Goal: Transaction & Acquisition: Book appointment/travel/reservation

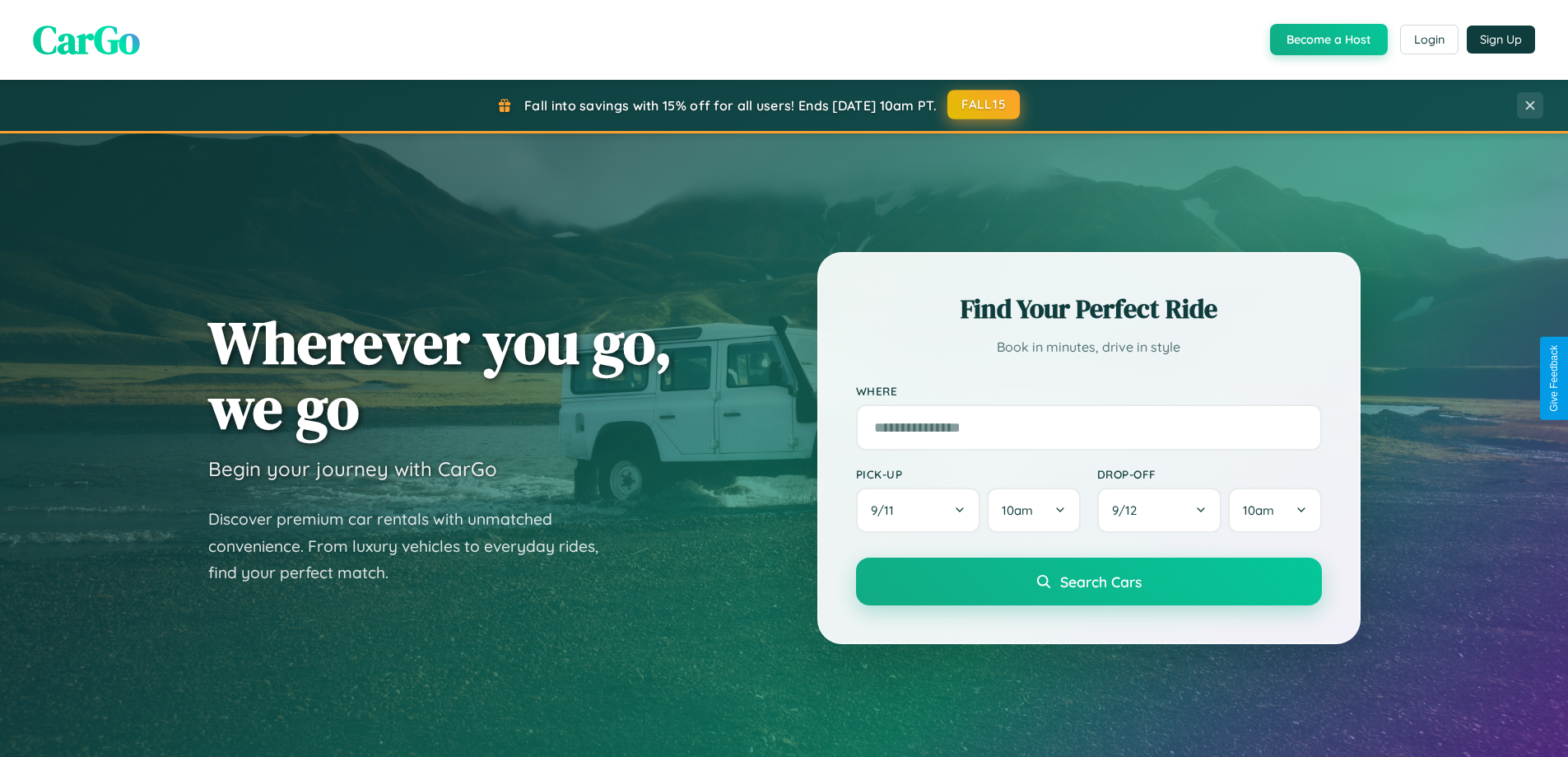
click at [984, 105] on button "FALL15" at bounding box center [983, 105] width 72 height 30
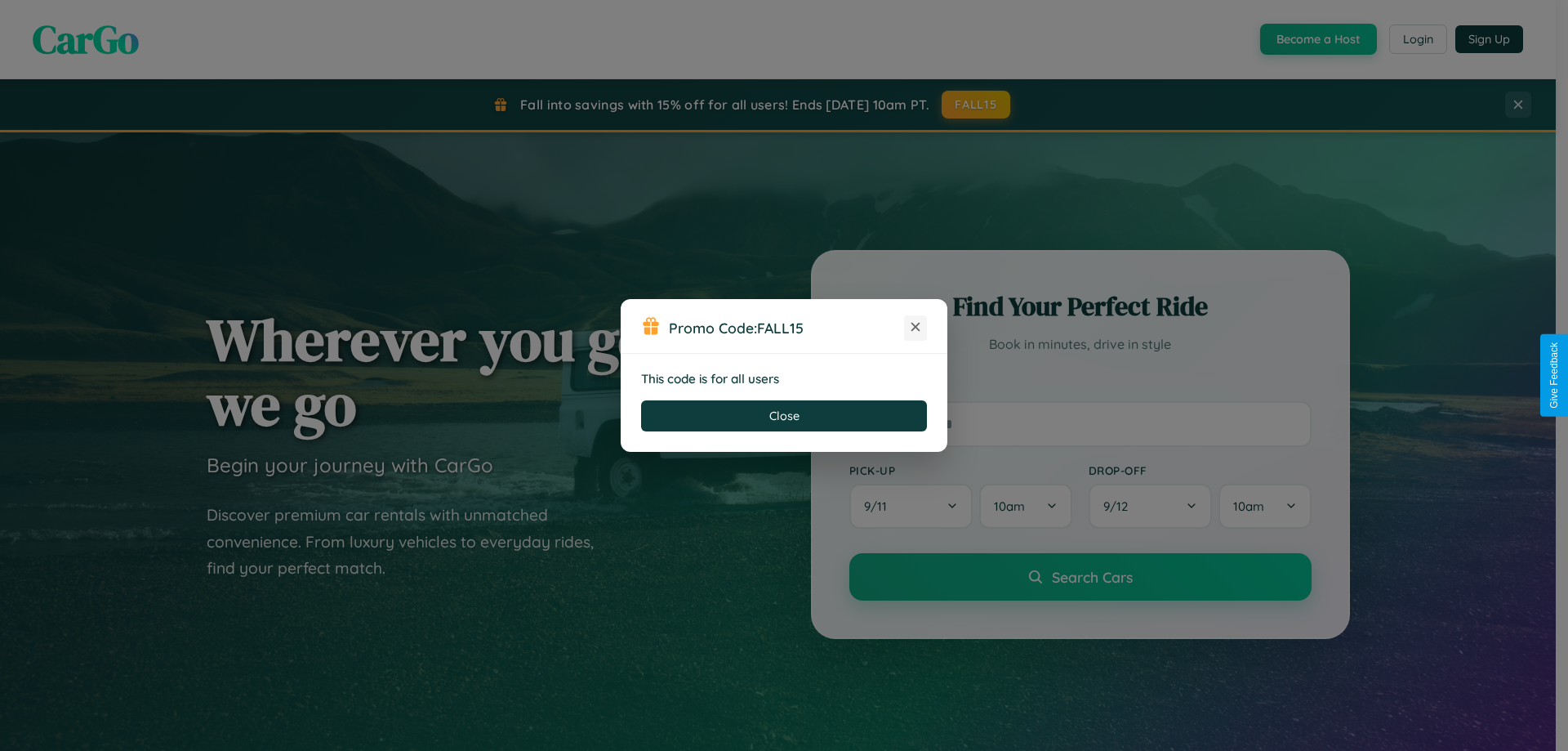
click at [915, 327] on icon at bounding box center [915, 327] width 16 height 16
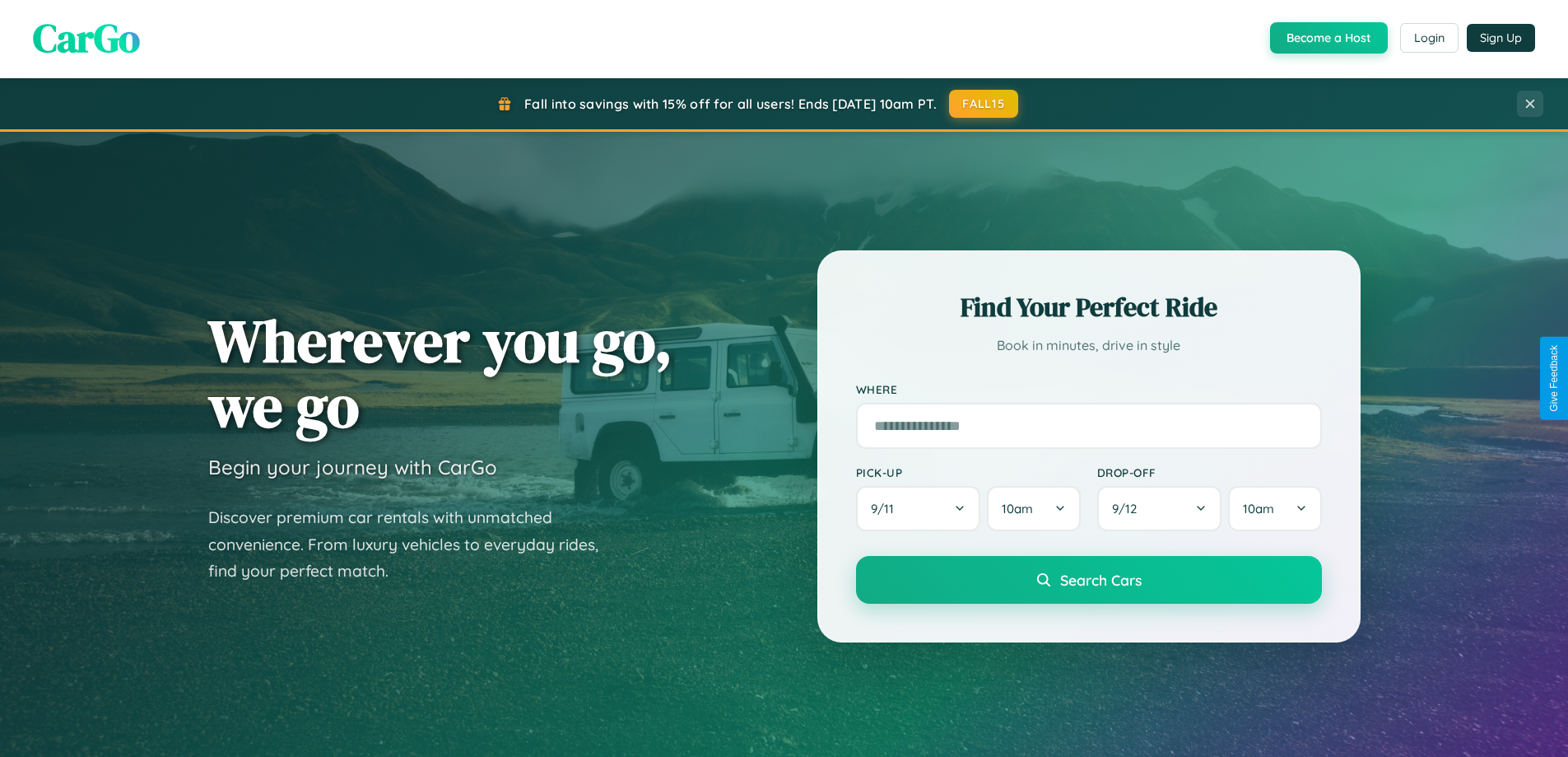
scroll to position [710, 0]
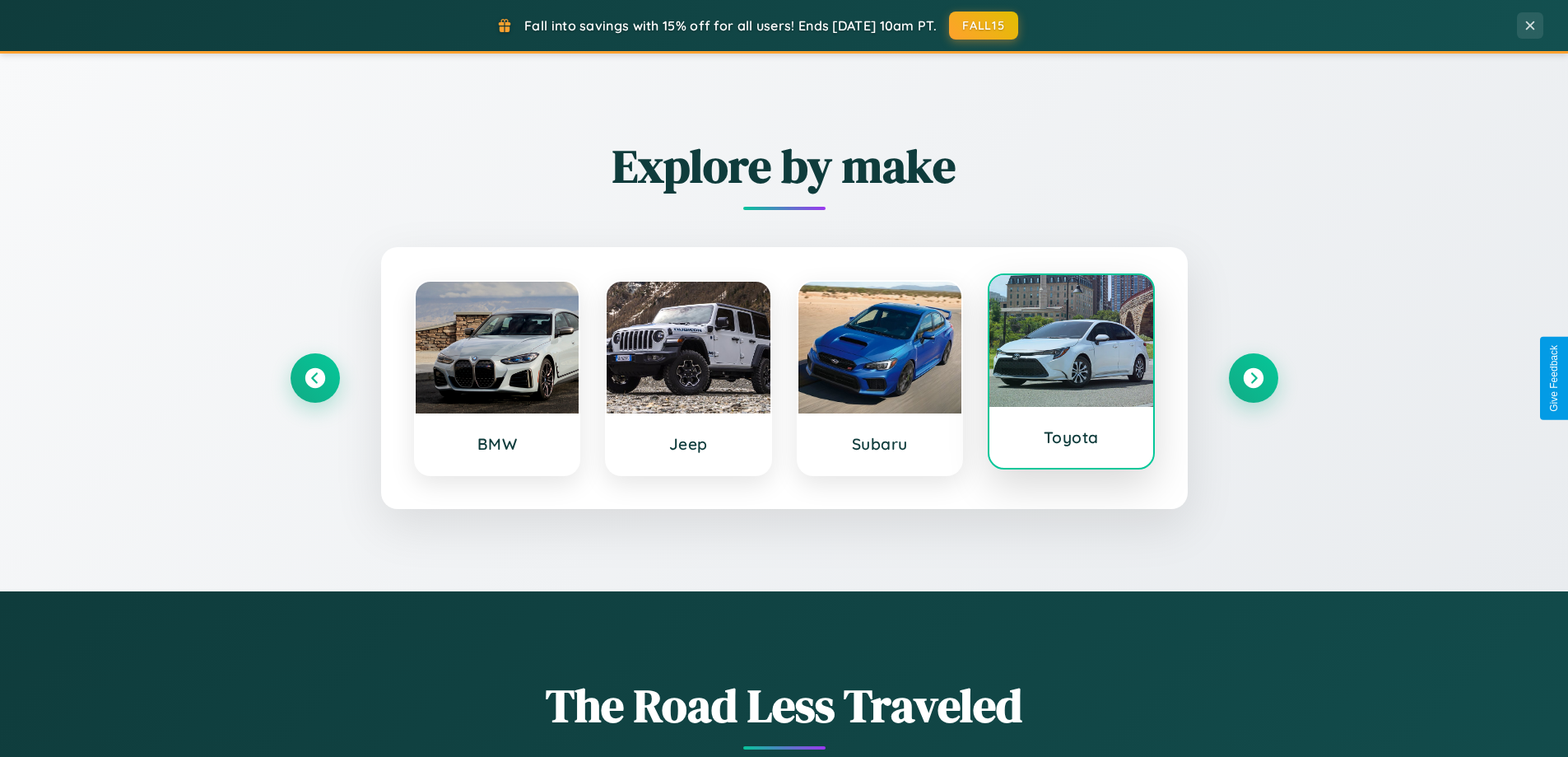
click at [1071, 372] on div at bounding box center [1072, 341] width 164 height 132
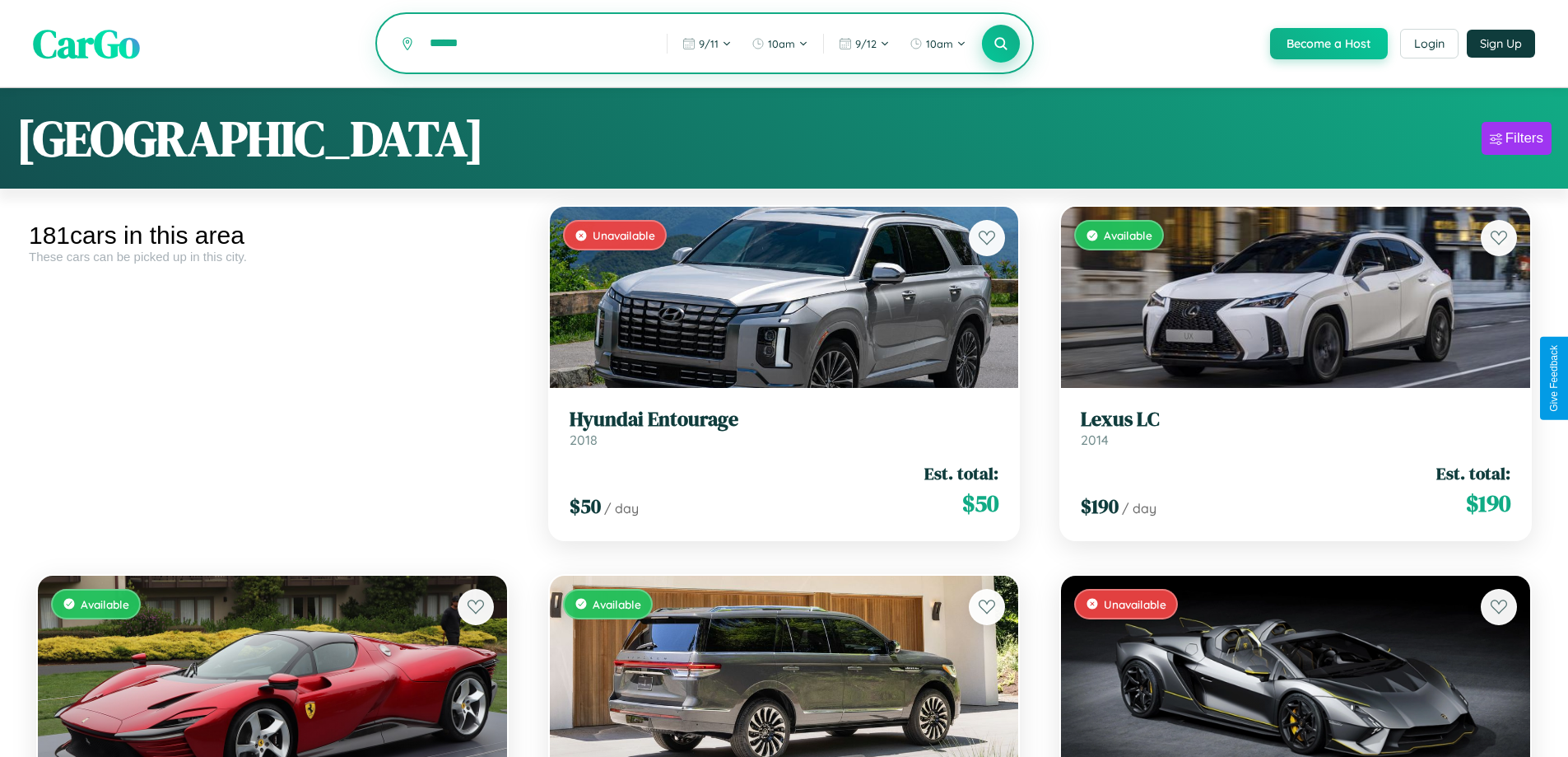
type input "******"
click at [1000, 45] on icon at bounding box center [1002, 44] width 16 height 16
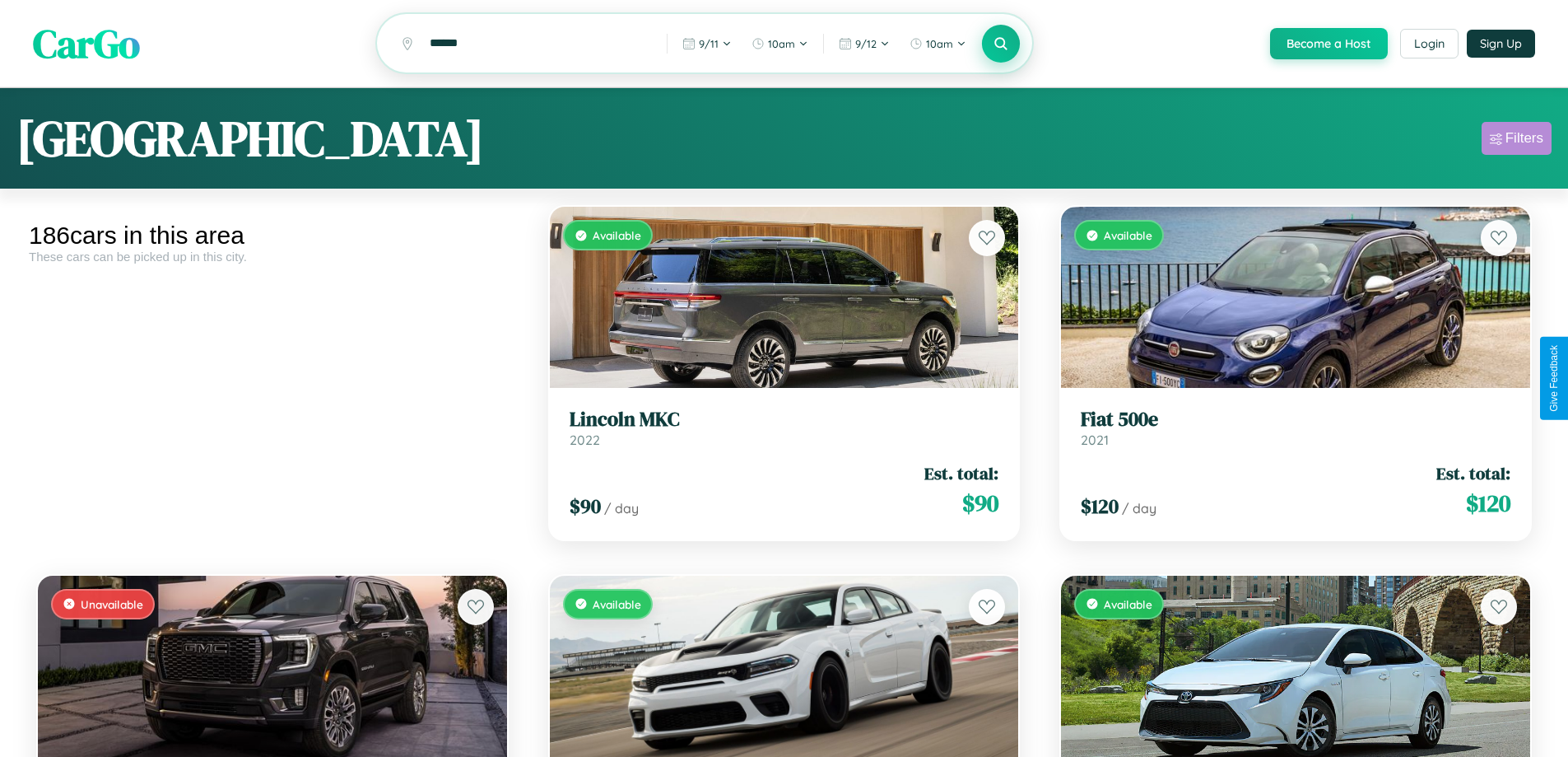
click at [1517, 141] on div "Filters" at bounding box center [1523, 138] width 38 height 17
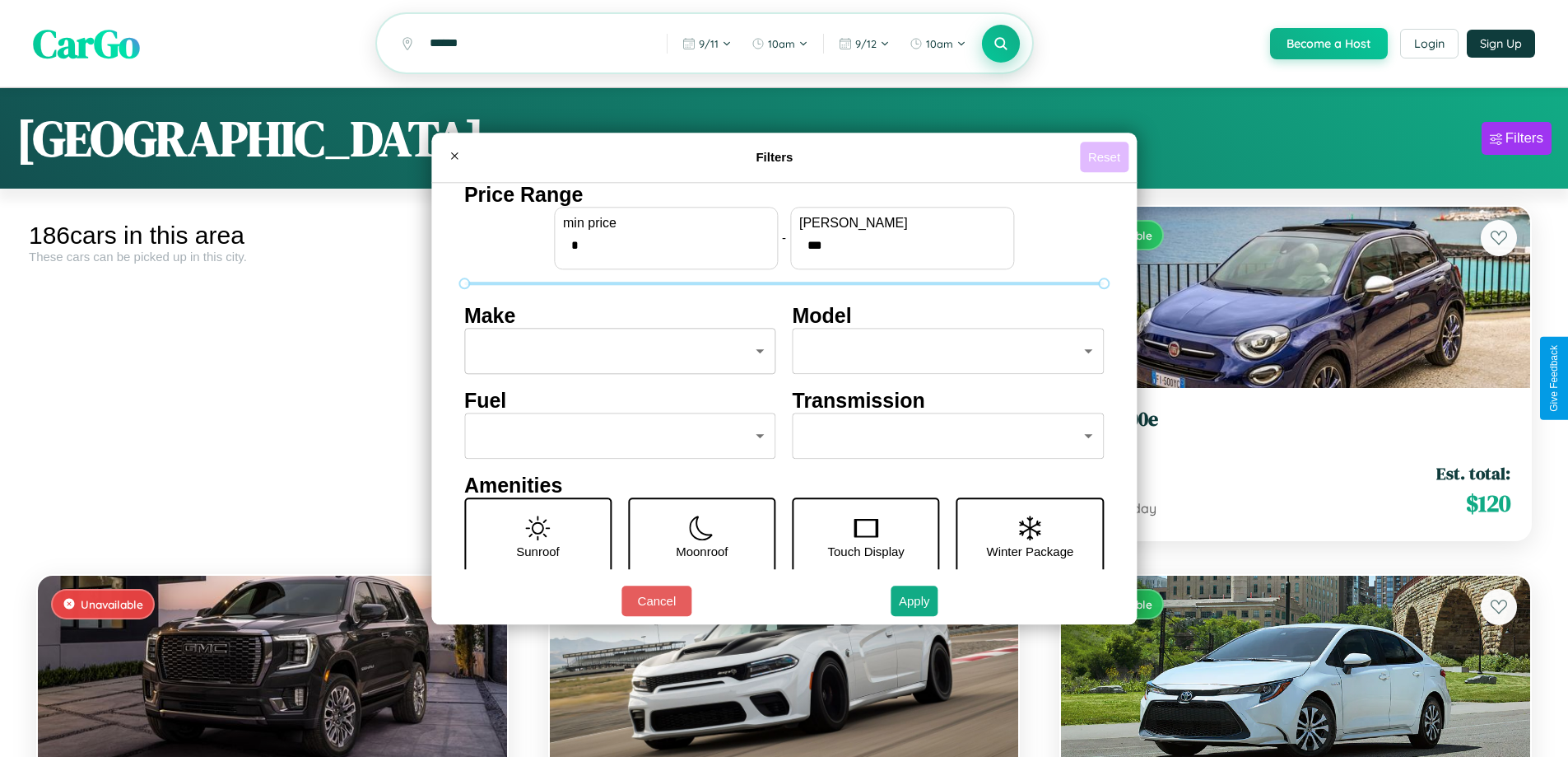
click at [1106, 156] on button "Reset" at bounding box center [1105, 156] width 49 height 31
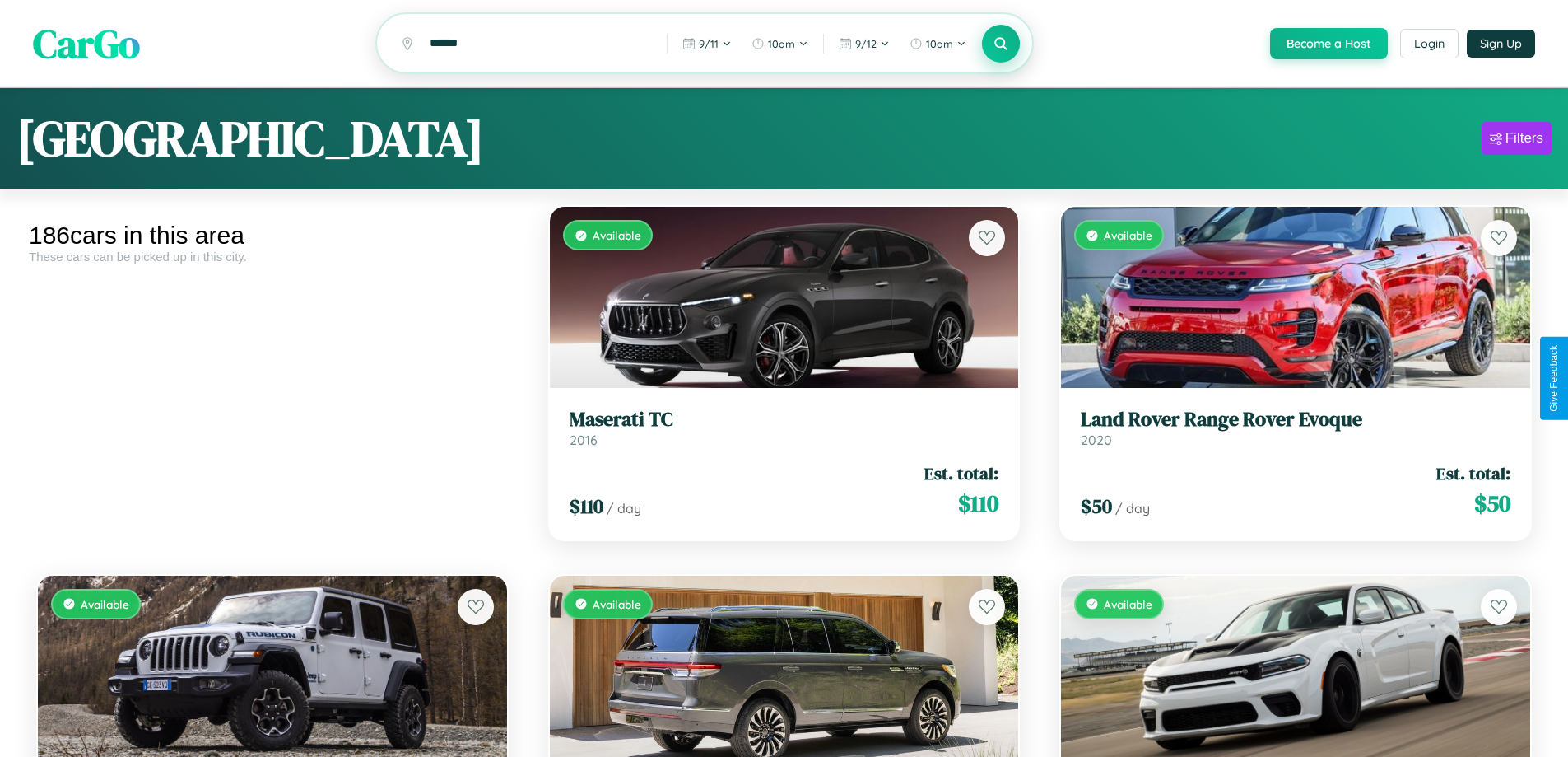
scroll to position [7730, 0]
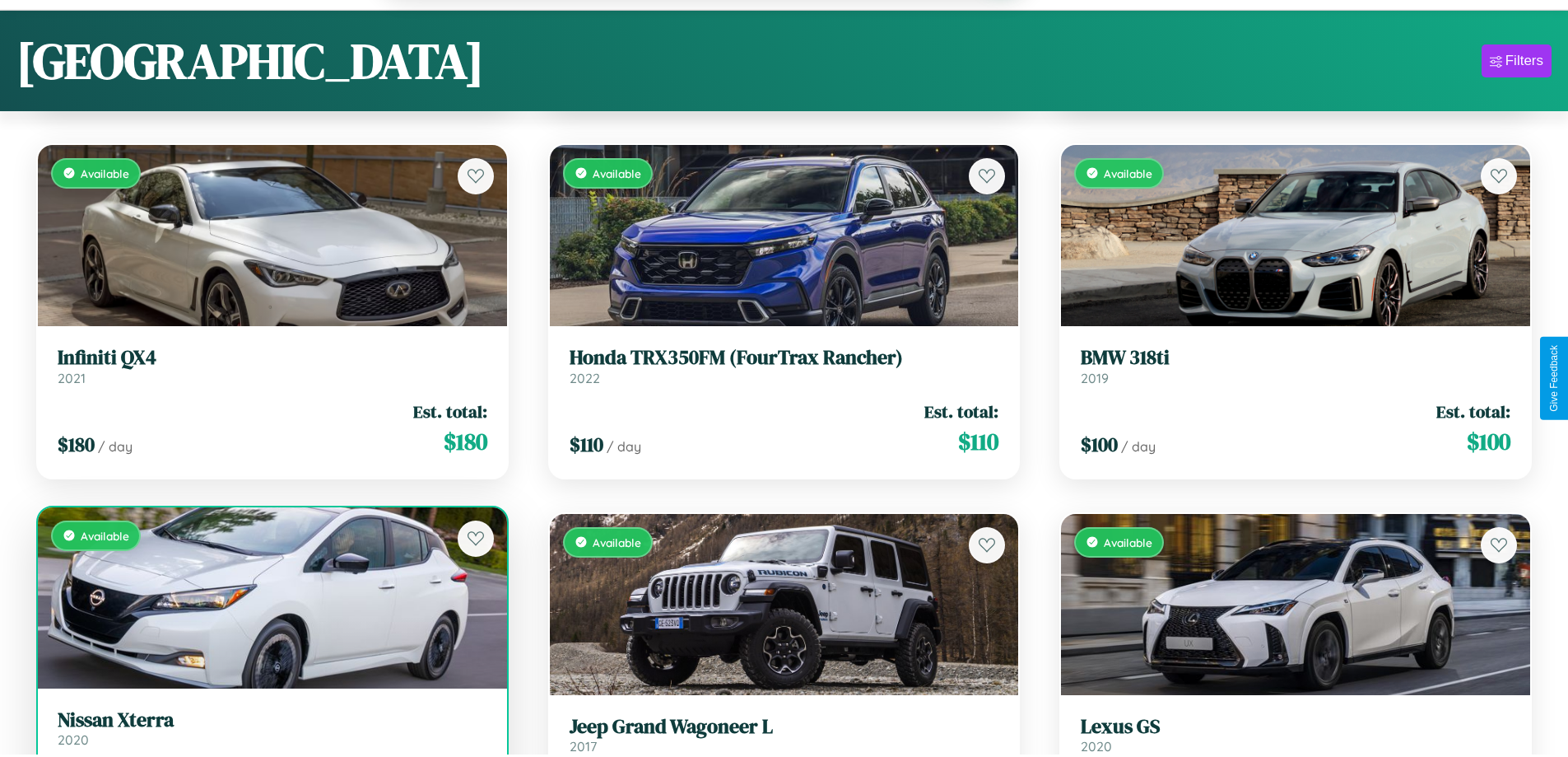
click at [270, 736] on link "Nissan Xterra 2020" at bounding box center [272, 728] width 429 height 40
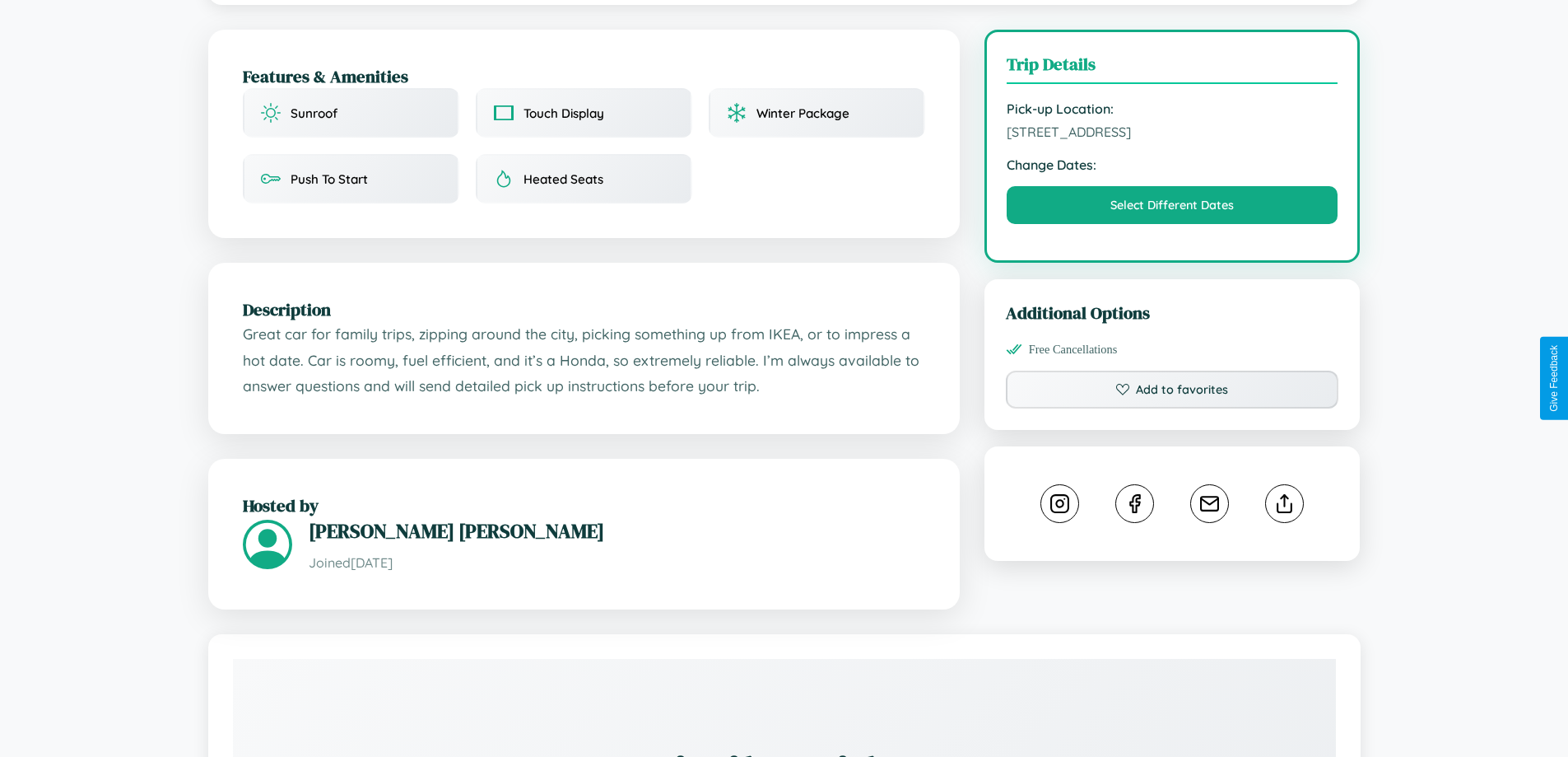
scroll to position [541, 0]
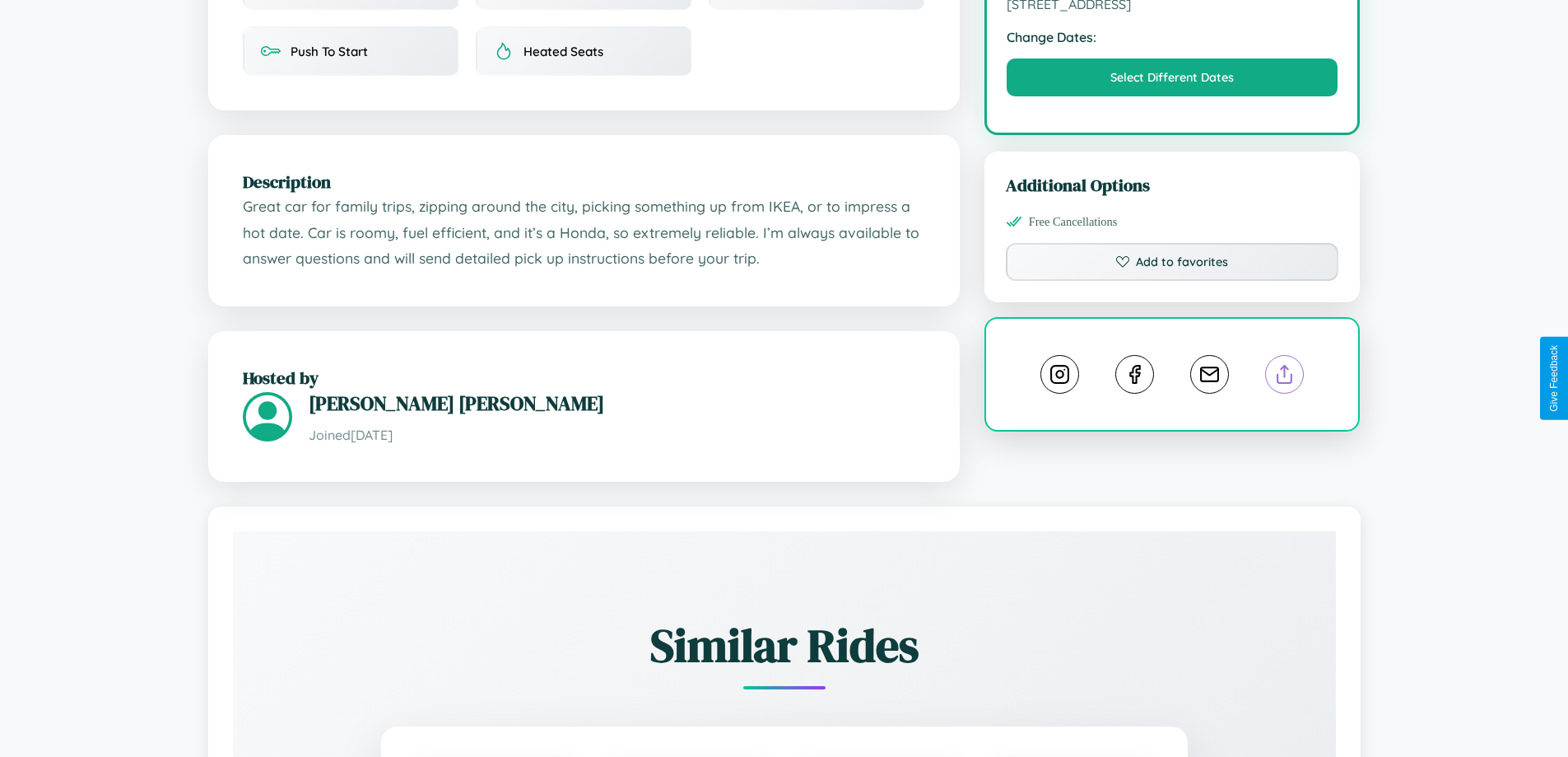
click at [1284, 377] on line at bounding box center [1284, 371] width 0 height 11
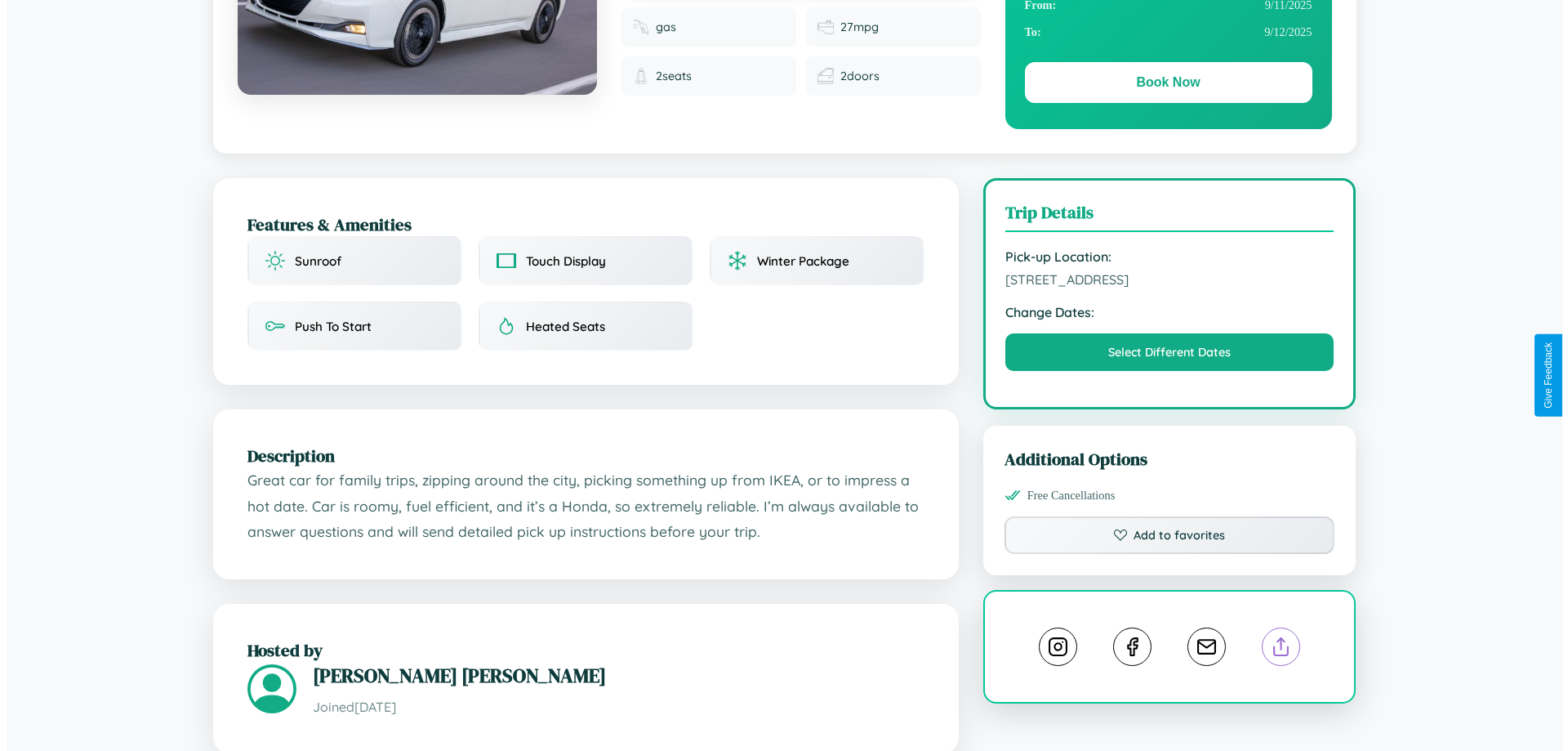
scroll to position [0, 0]
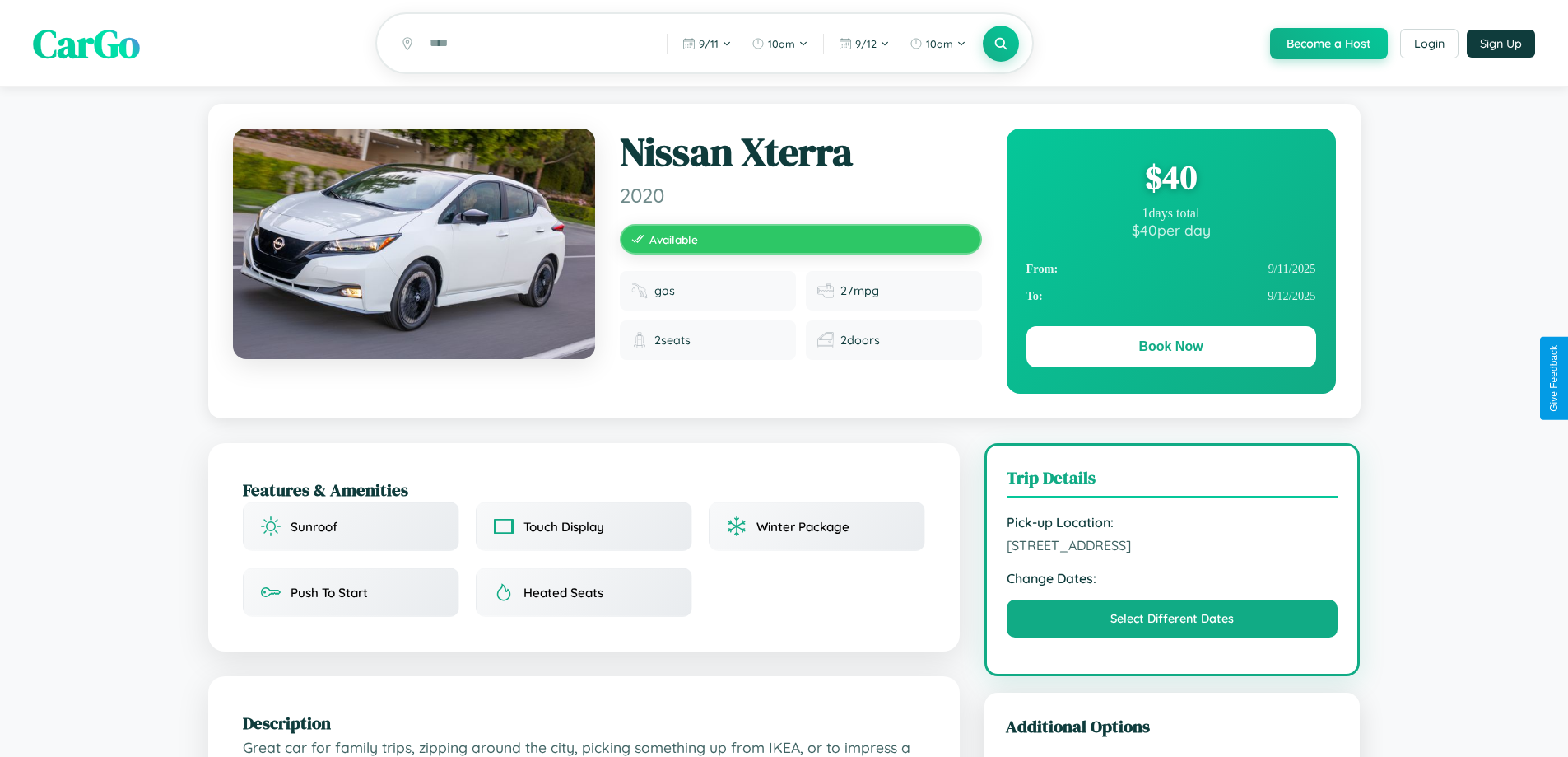
click at [1170, 180] on div "$ 40" at bounding box center [1171, 176] width 290 height 45
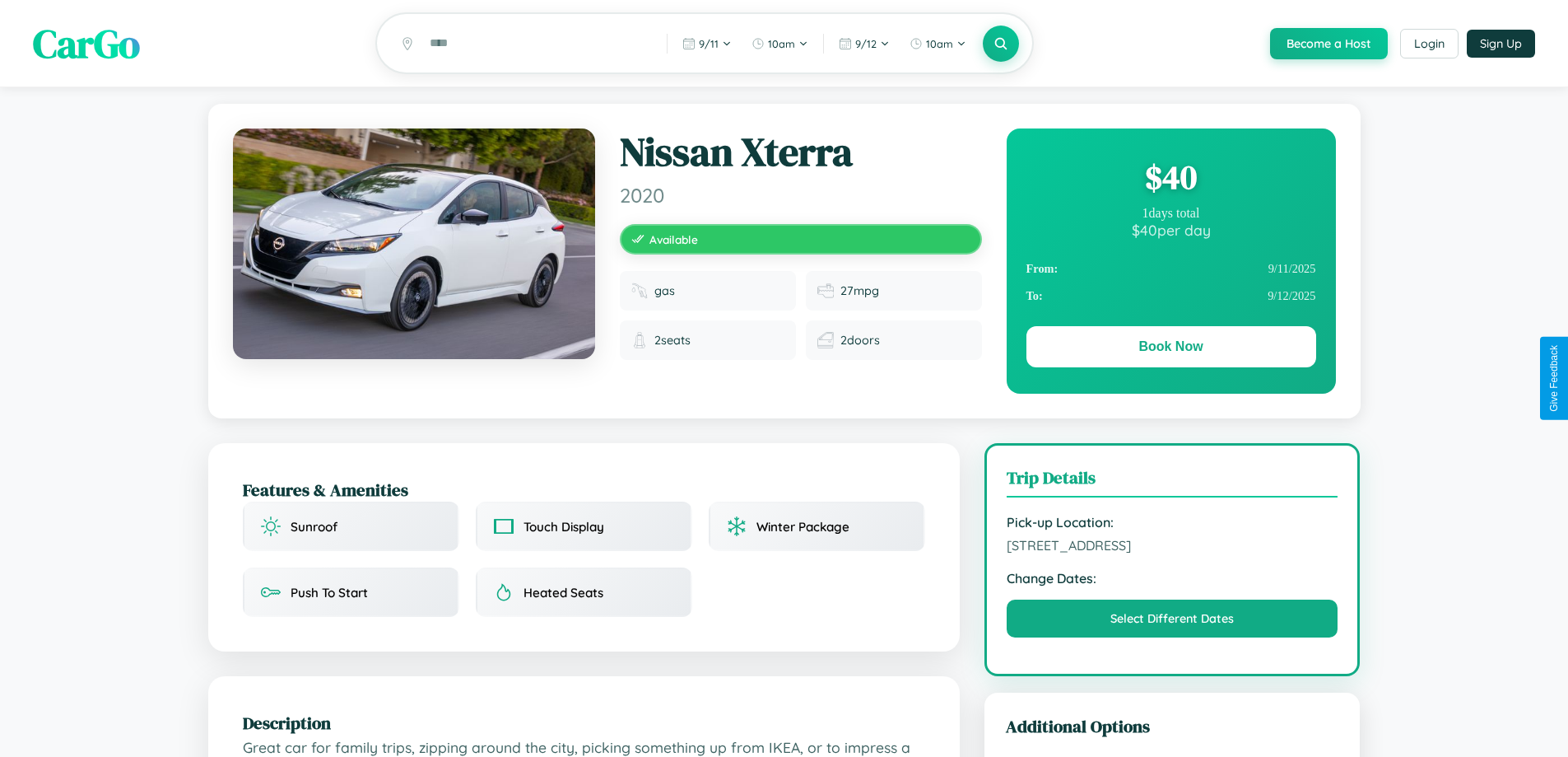
click at [1170, 180] on div "$ 40" at bounding box center [1171, 176] width 290 height 45
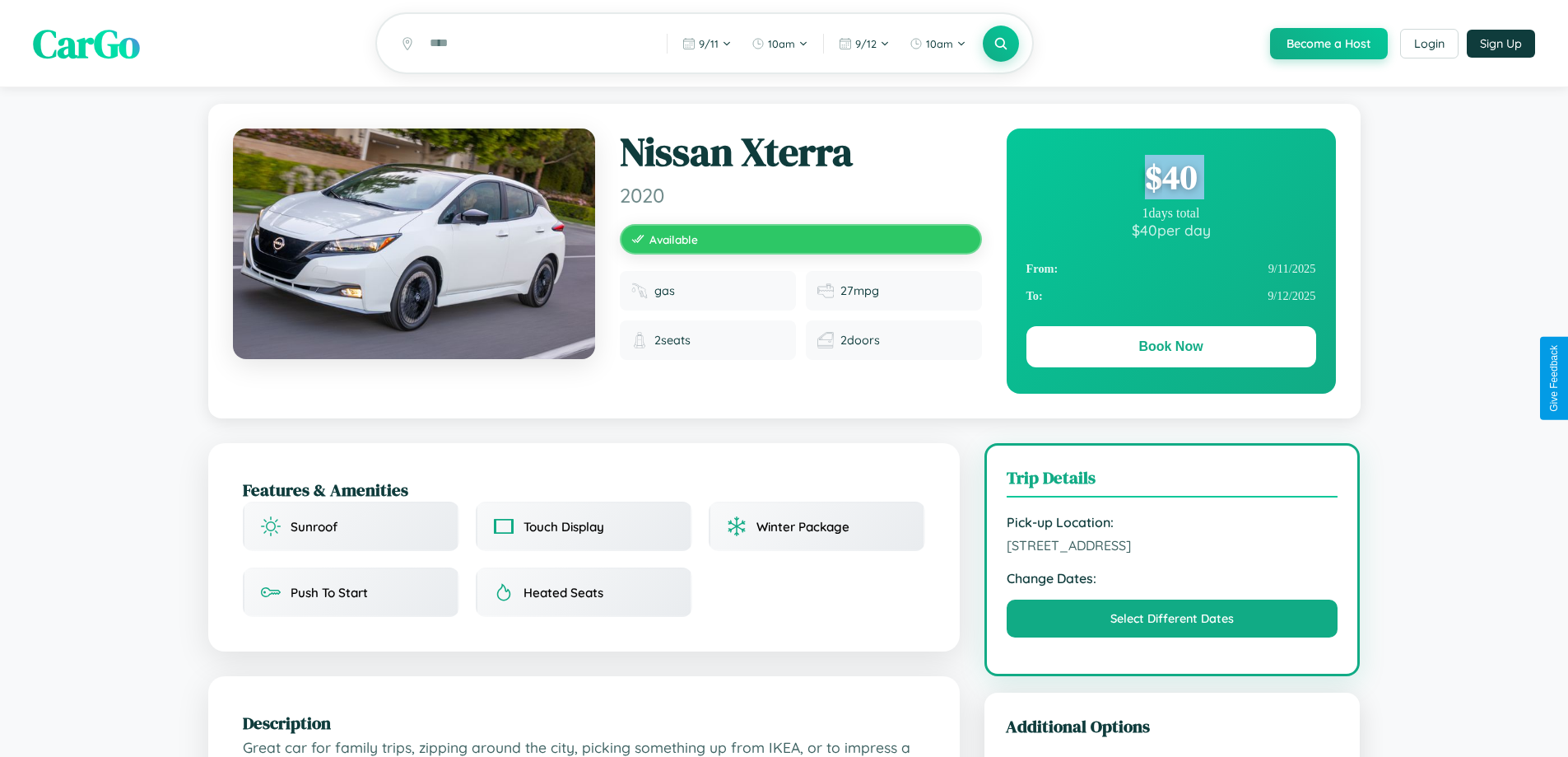
click at [1170, 180] on div "$ 40" at bounding box center [1171, 176] width 290 height 45
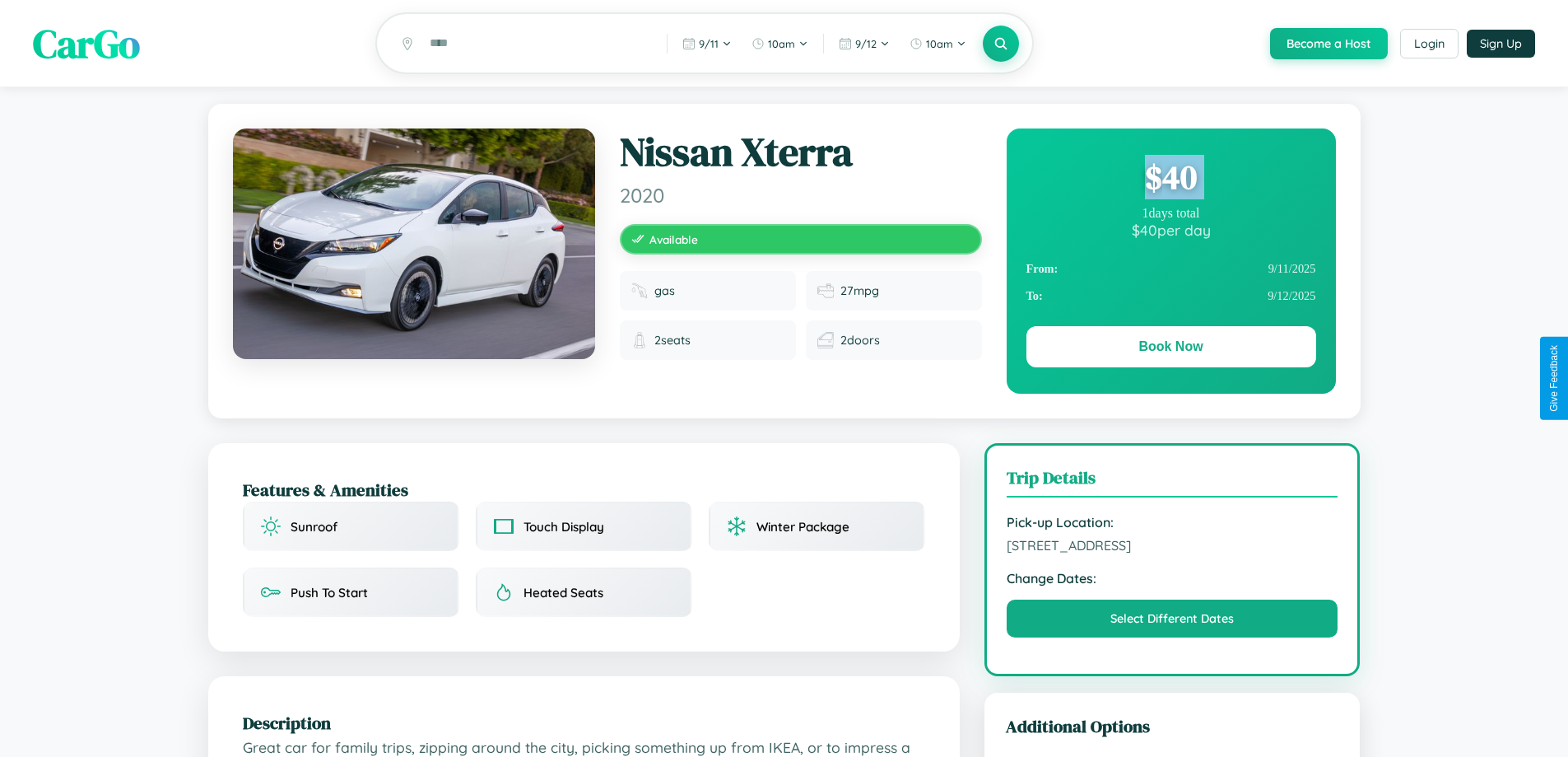
click at [1170, 180] on div "$ 40" at bounding box center [1171, 176] width 290 height 45
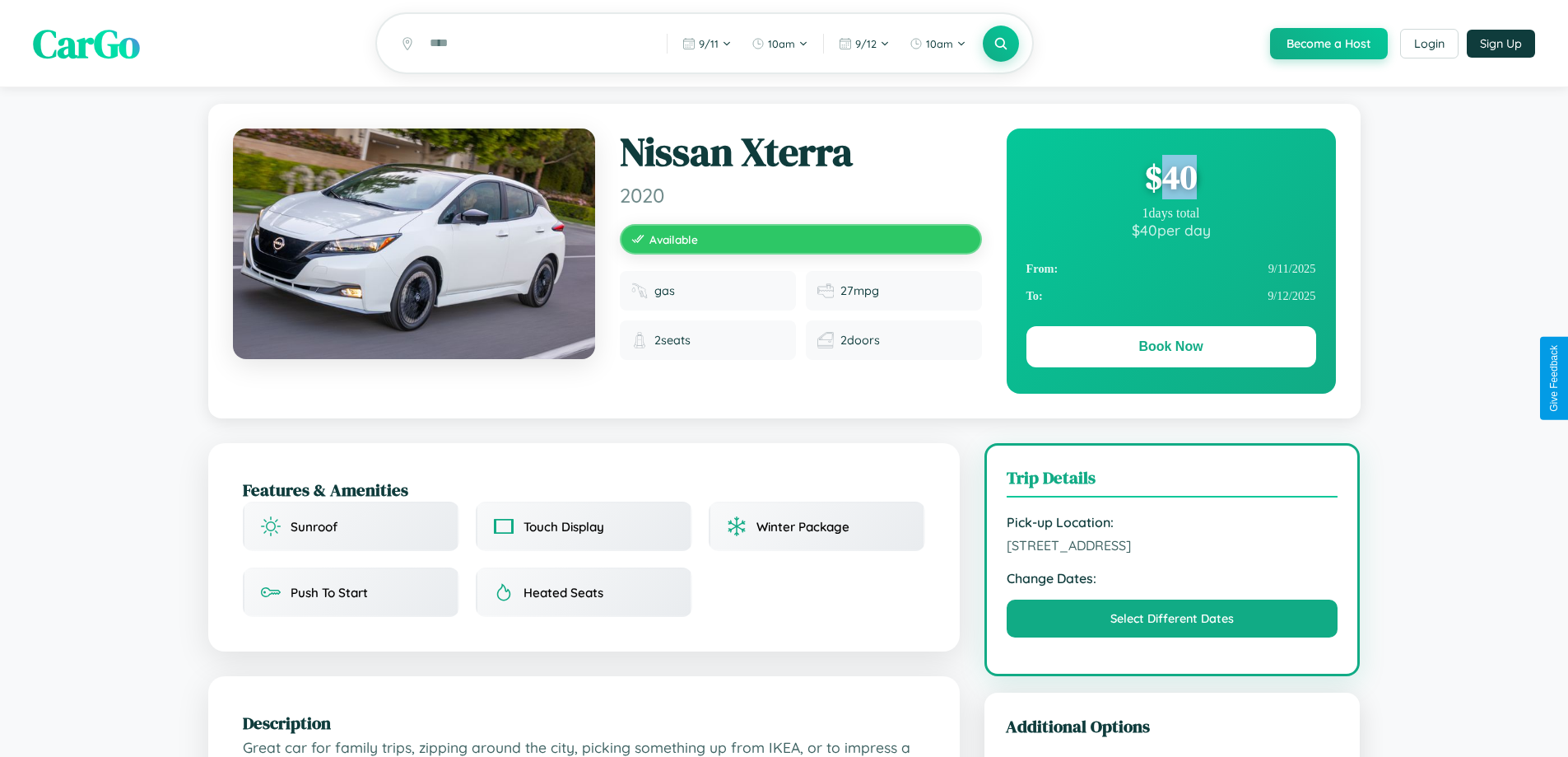
click at [1170, 180] on div "$ 40" at bounding box center [1171, 176] width 290 height 45
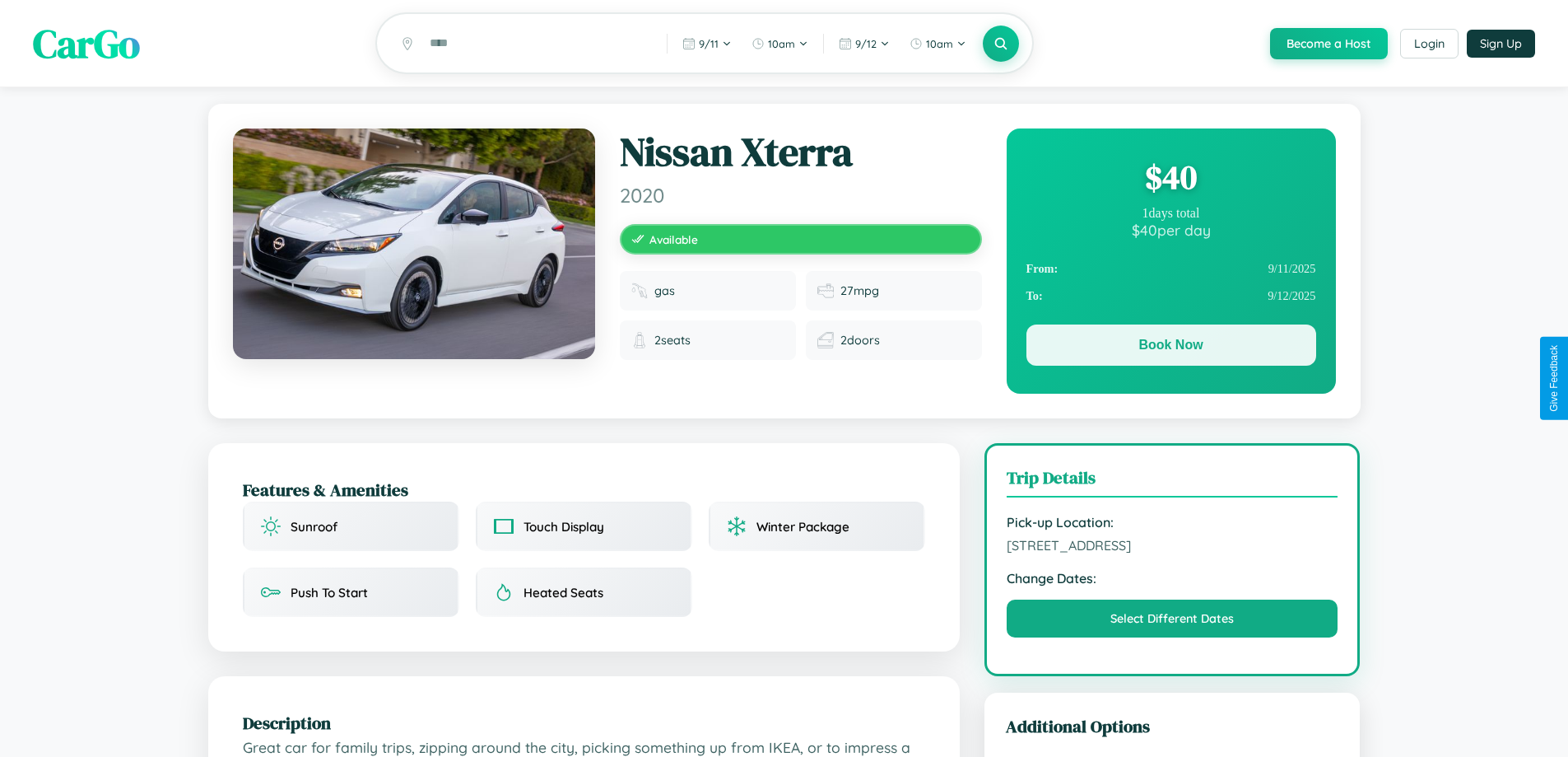
click at [1170, 348] on button "Book Now" at bounding box center [1171, 345] width 290 height 41
